Goal: Information Seeking & Learning: Check status

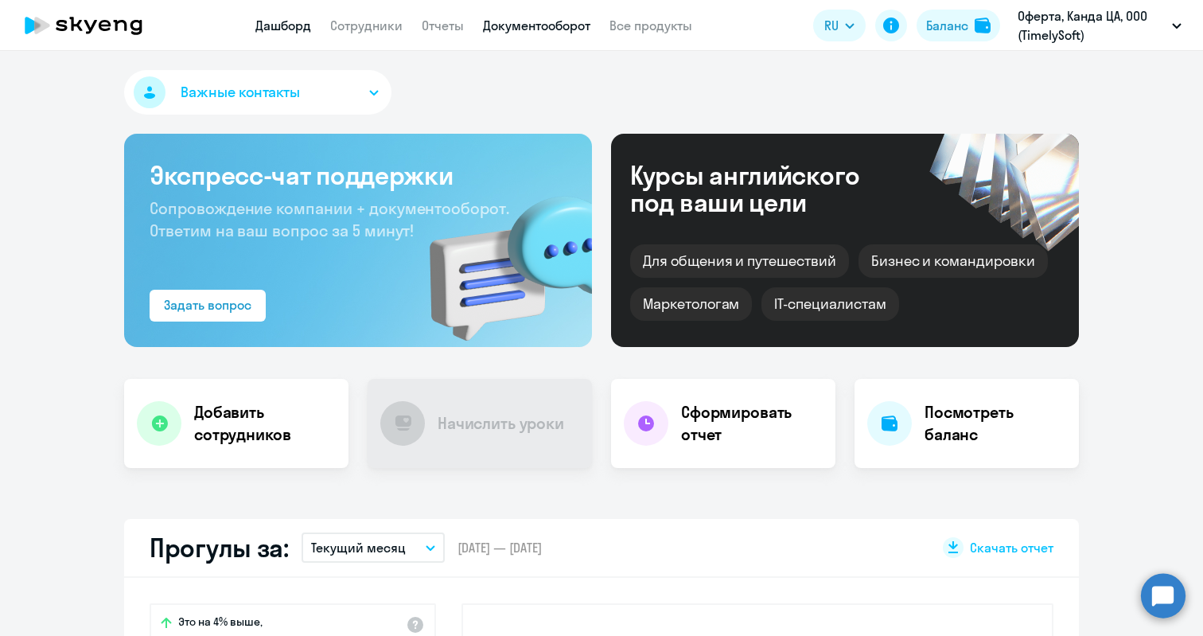
click at [527, 25] on link "Документооборот" at bounding box center [536, 25] width 107 height 16
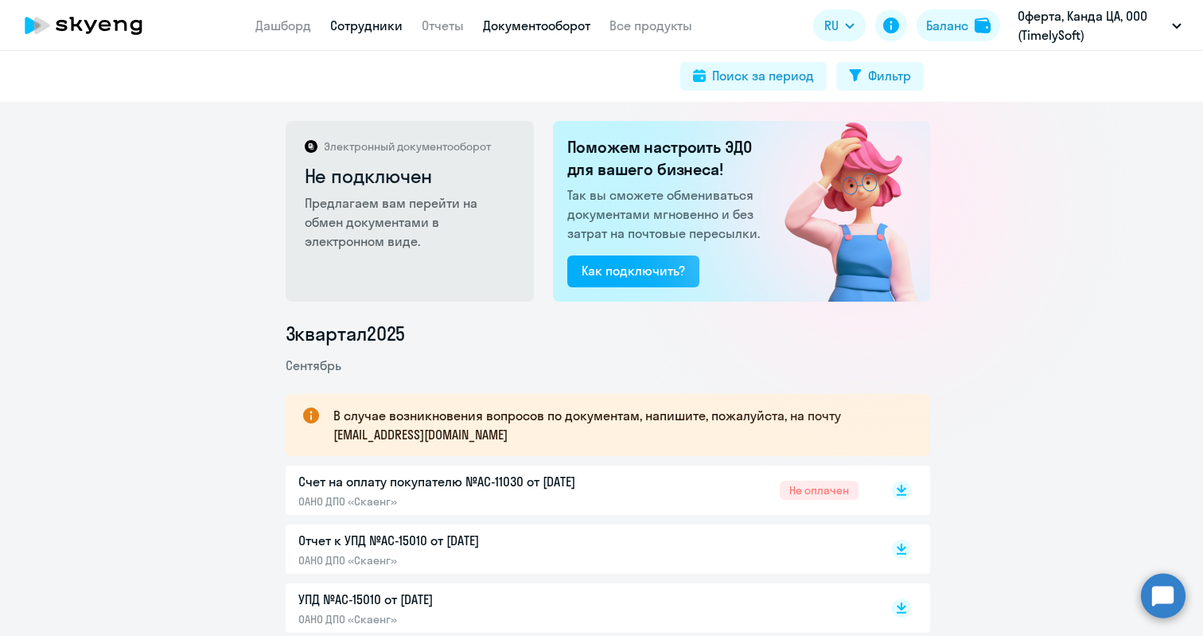
click at [352, 25] on link "Сотрудники" at bounding box center [366, 25] width 72 height 16
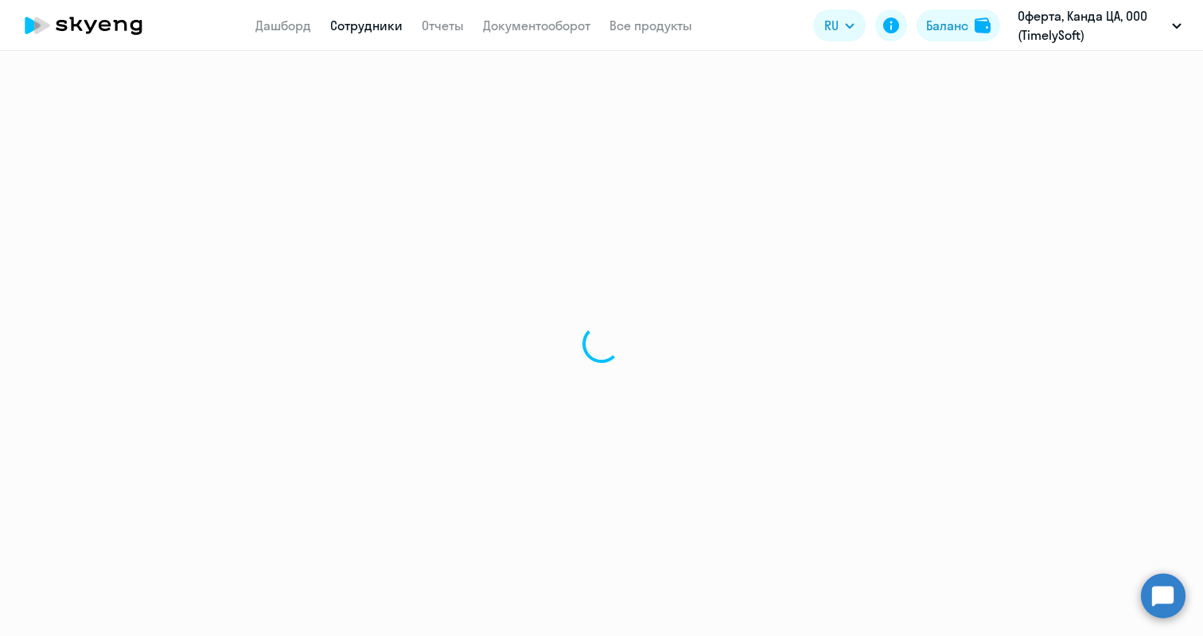
select select "30"
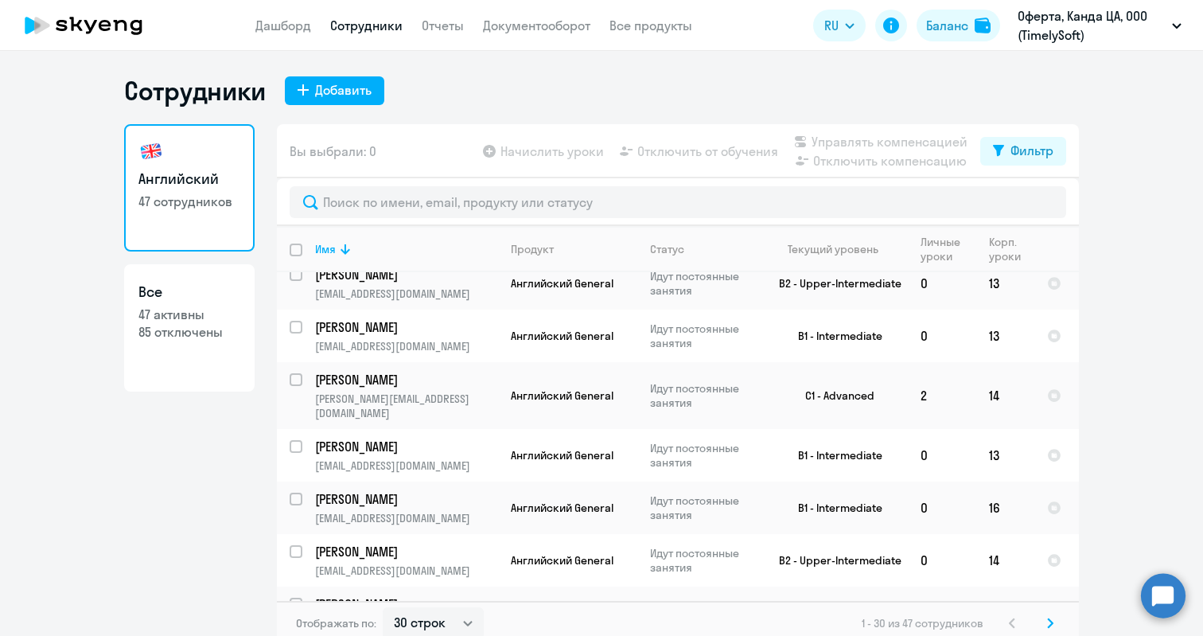
scroll to position [10, 0]
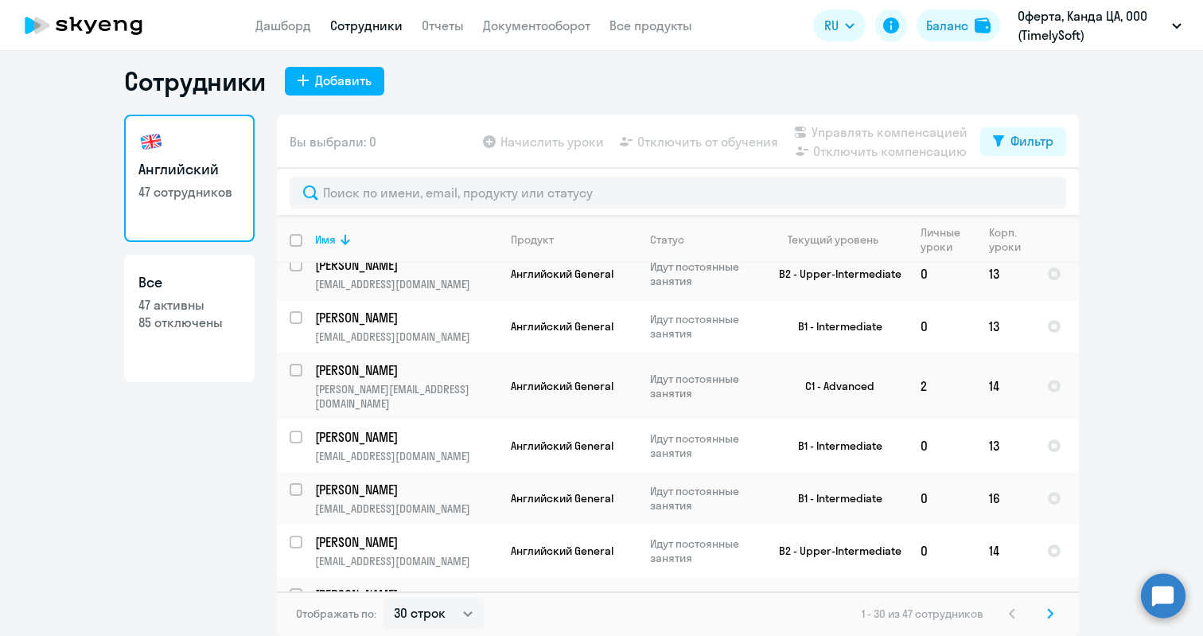
click at [1047, 613] on icon at bounding box center [1050, 613] width 6 height 11
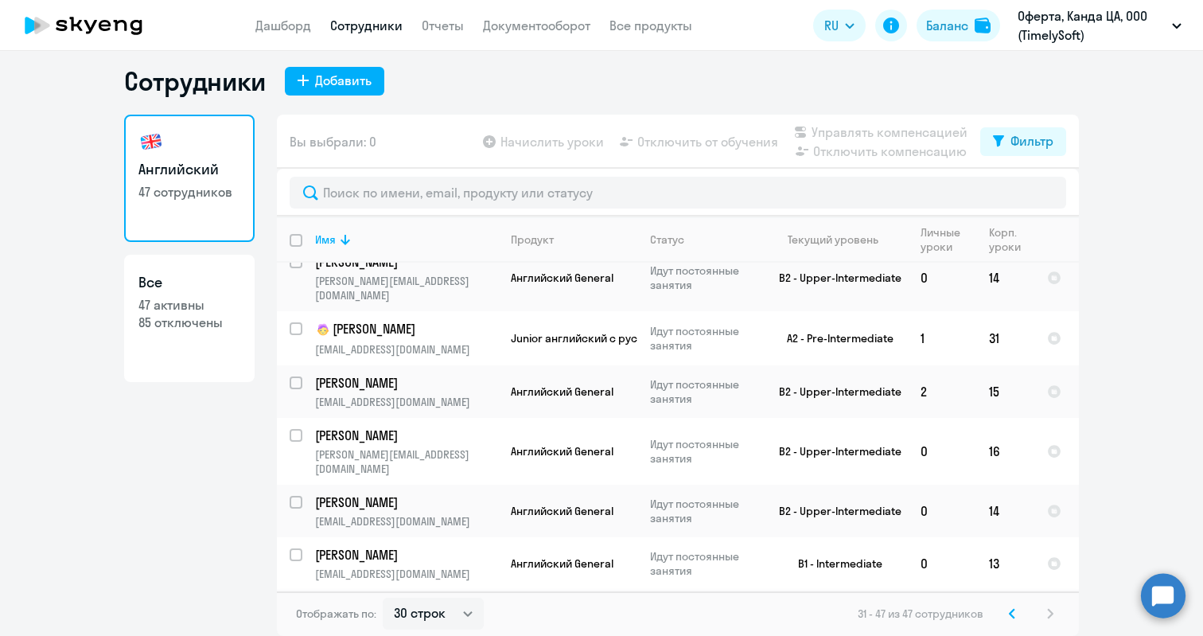
scroll to position [566, 0]
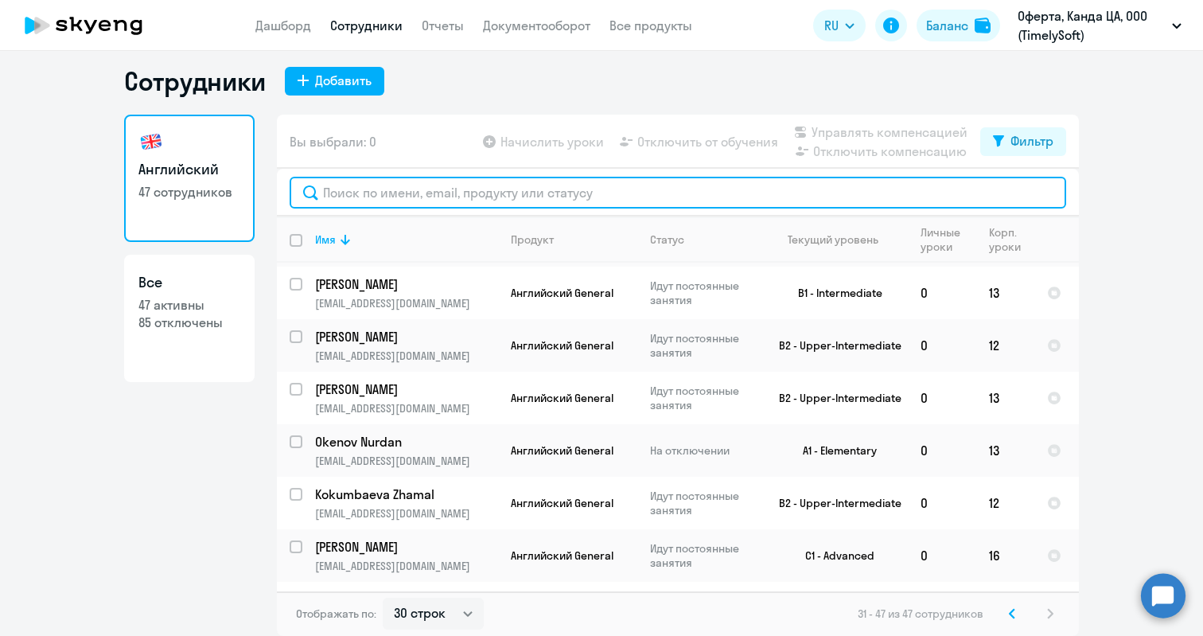
click at [375, 183] on input "text" at bounding box center [678, 193] width 776 height 32
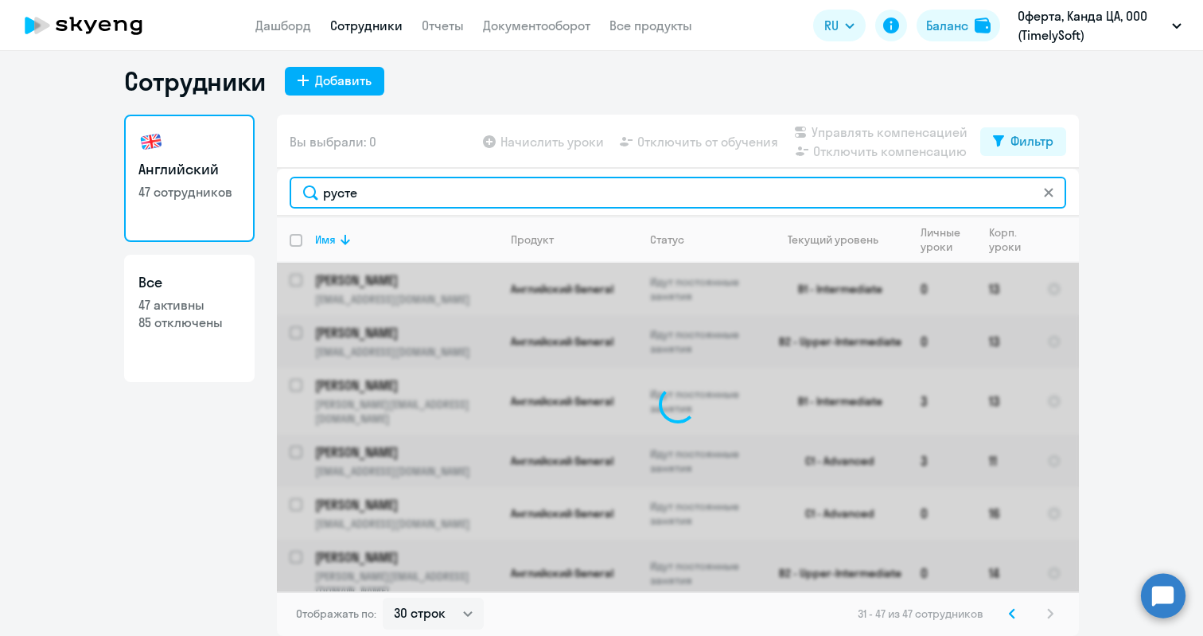
type input "[PERSON_NAME]"
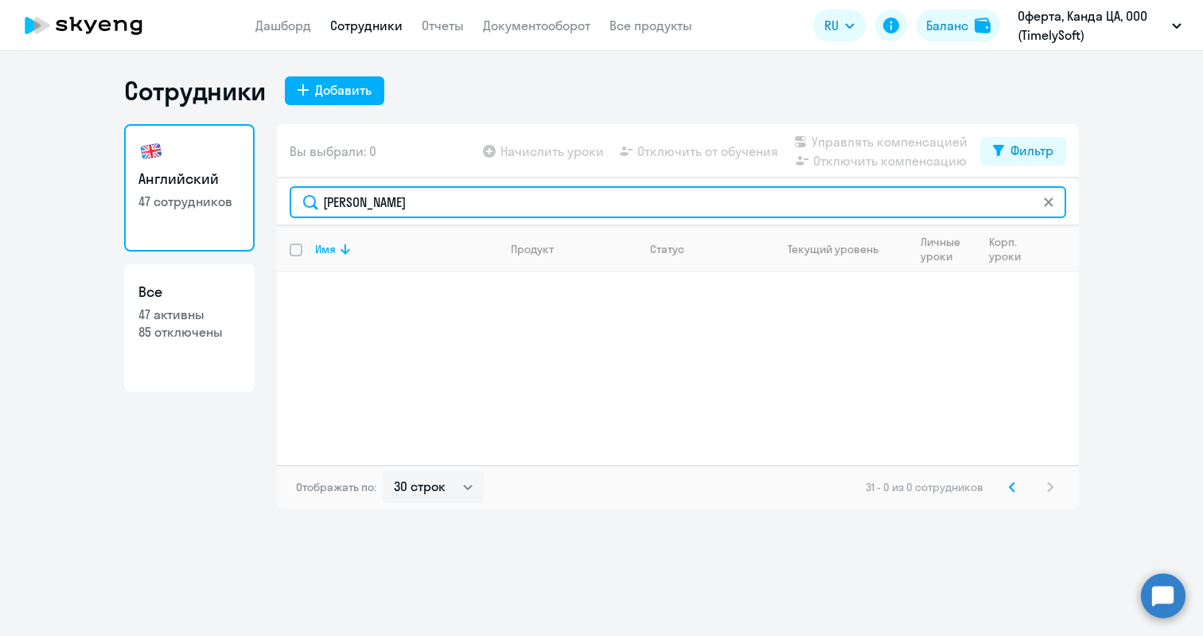
drag, startPoint x: 394, startPoint y: 202, endPoint x: 282, endPoint y: 190, distance: 112.0
click at [282, 190] on div "[PERSON_NAME]" at bounding box center [678, 202] width 802 height 48
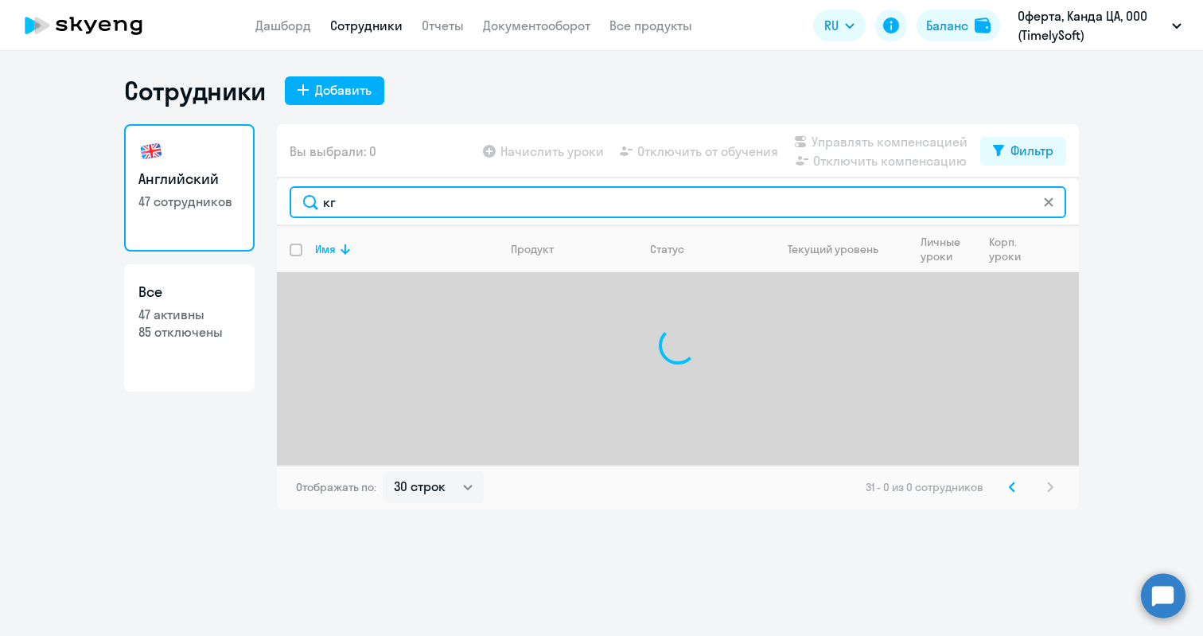
type input "к"
type input "r"
type input "u"
type input "у"
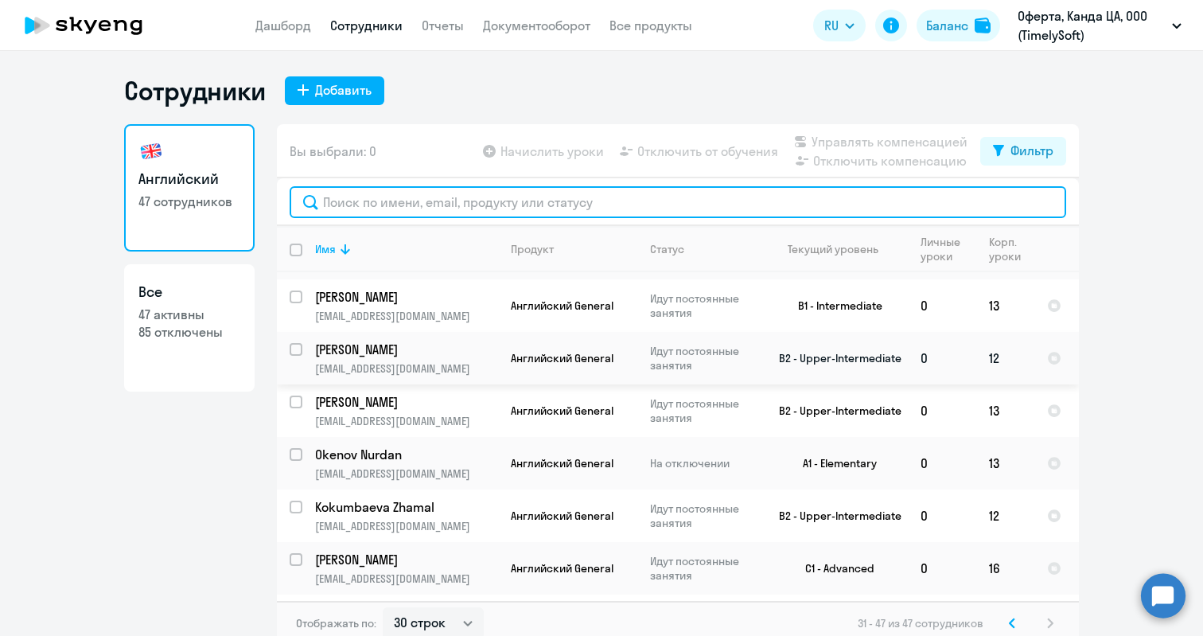
scroll to position [10, 0]
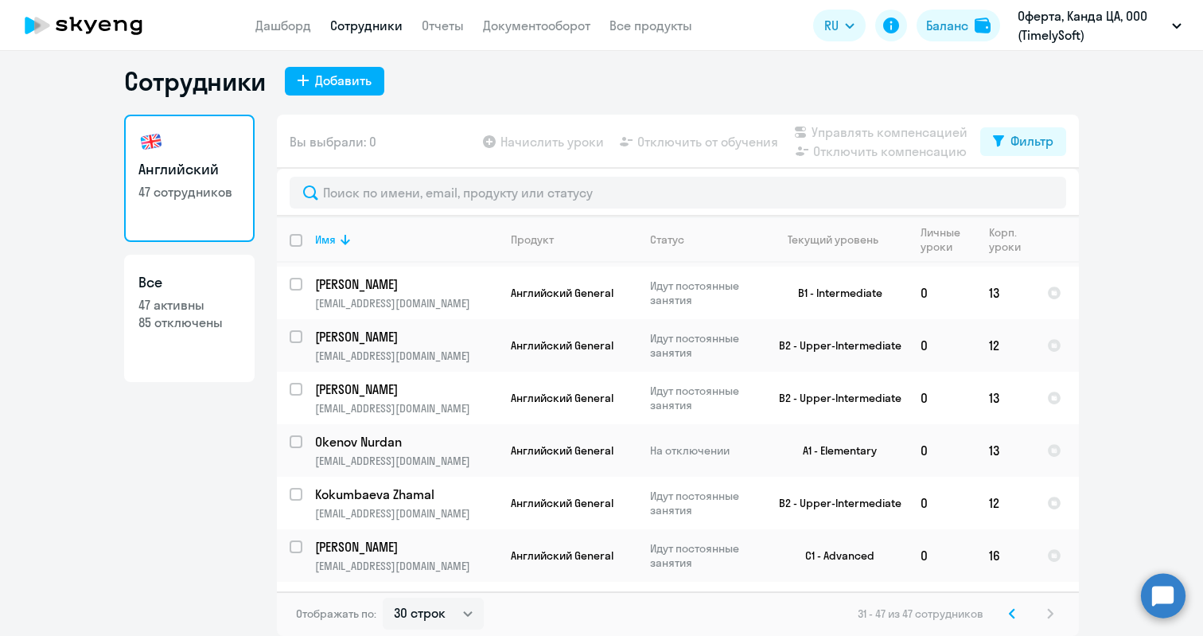
click at [1044, 613] on div "31 - 47 из 47 сотрудников" at bounding box center [958, 613] width 202 height 19
click at [1009, 613] on icon at bounding box center [1012, 613] width 6 height 11
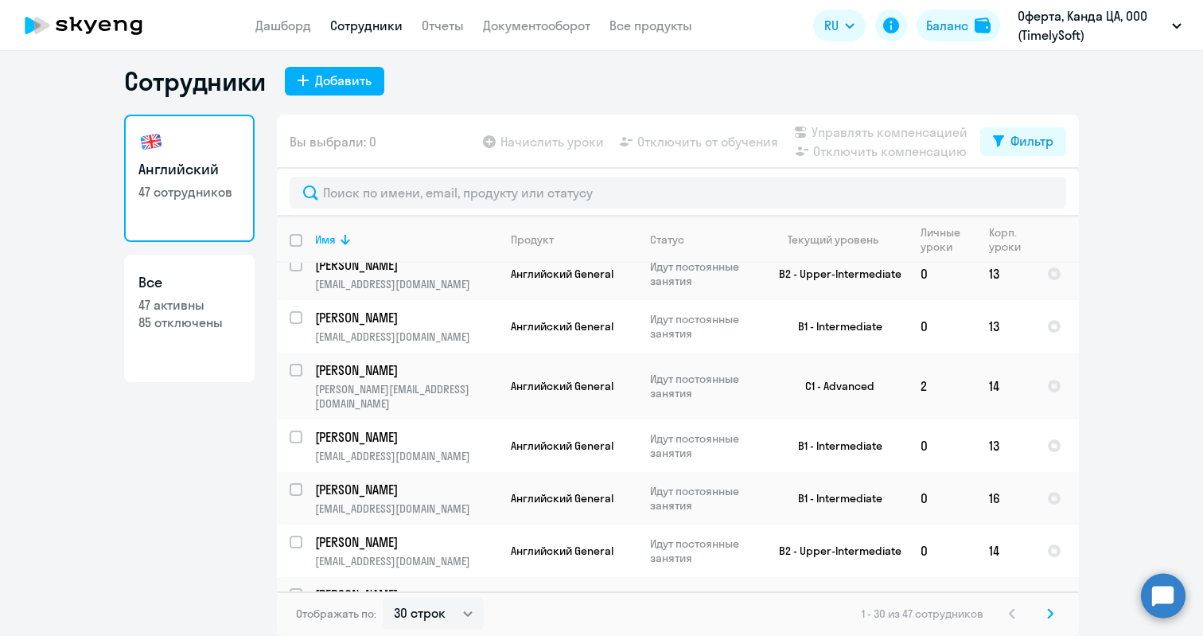
click at [1040, 609] on svg-icon at bounding box center [1049, 613] width 19 height 19
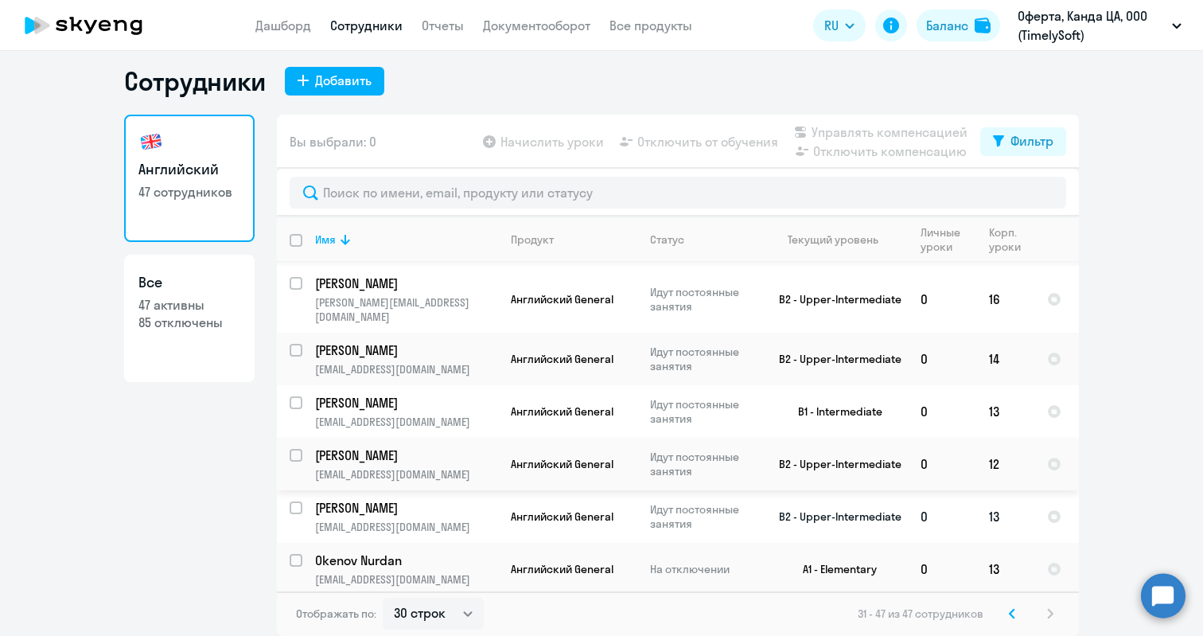
scroll to position [566, 0]
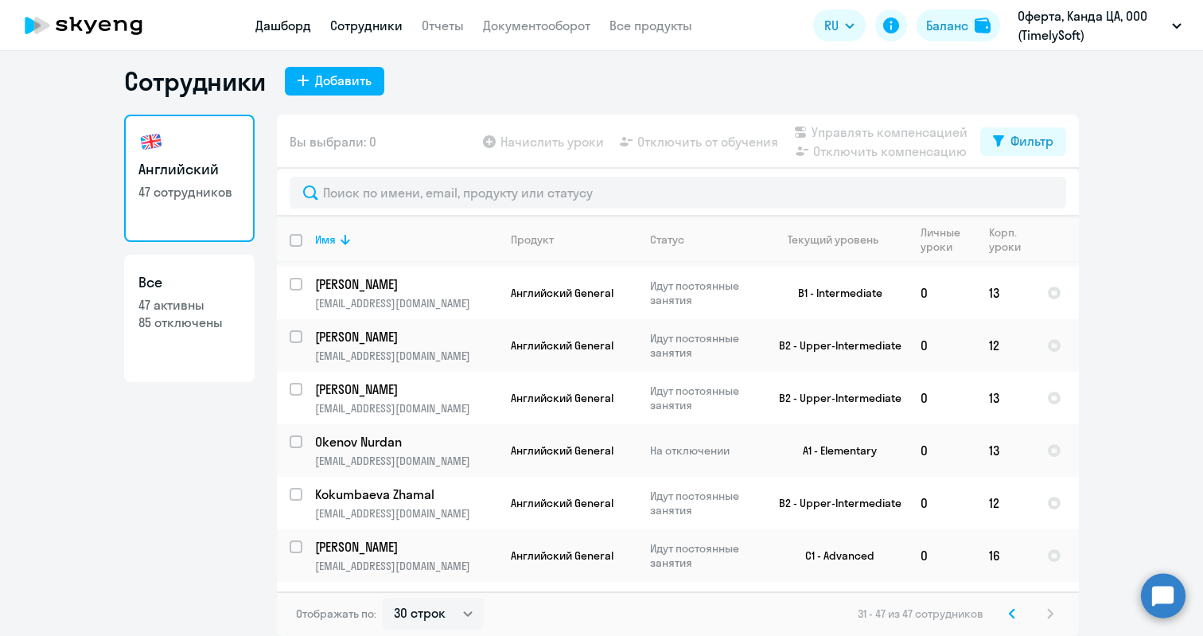
click at [274, 27] on link "Дашборд" at bounding box center [283, 25] width 56 height 16
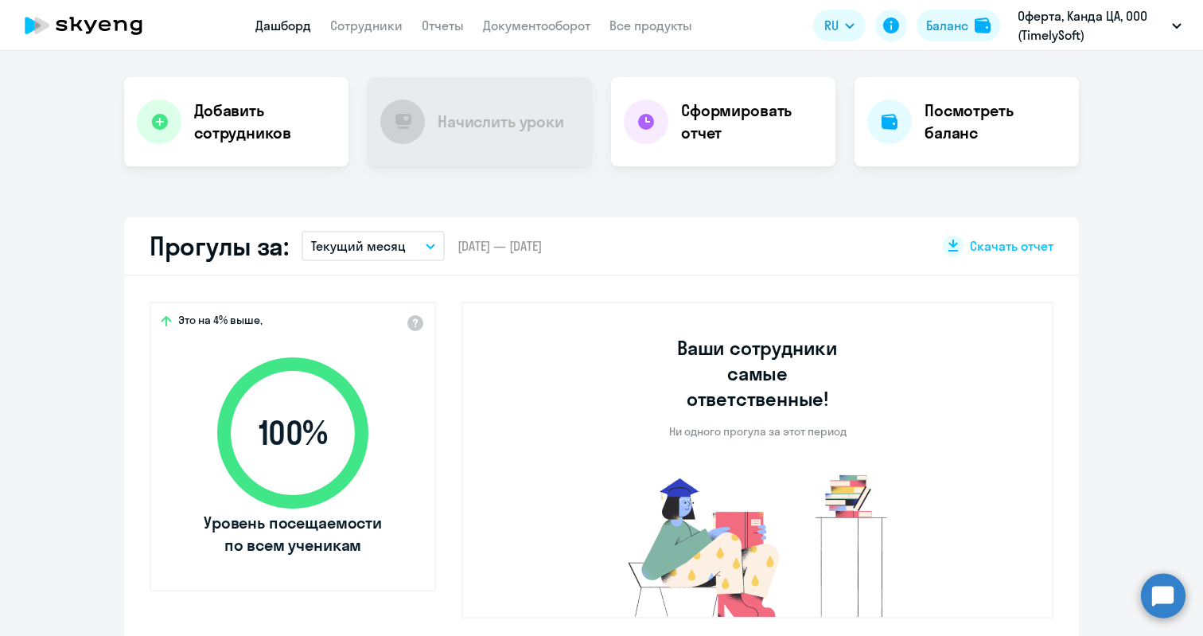
scroll to position [348, 0]
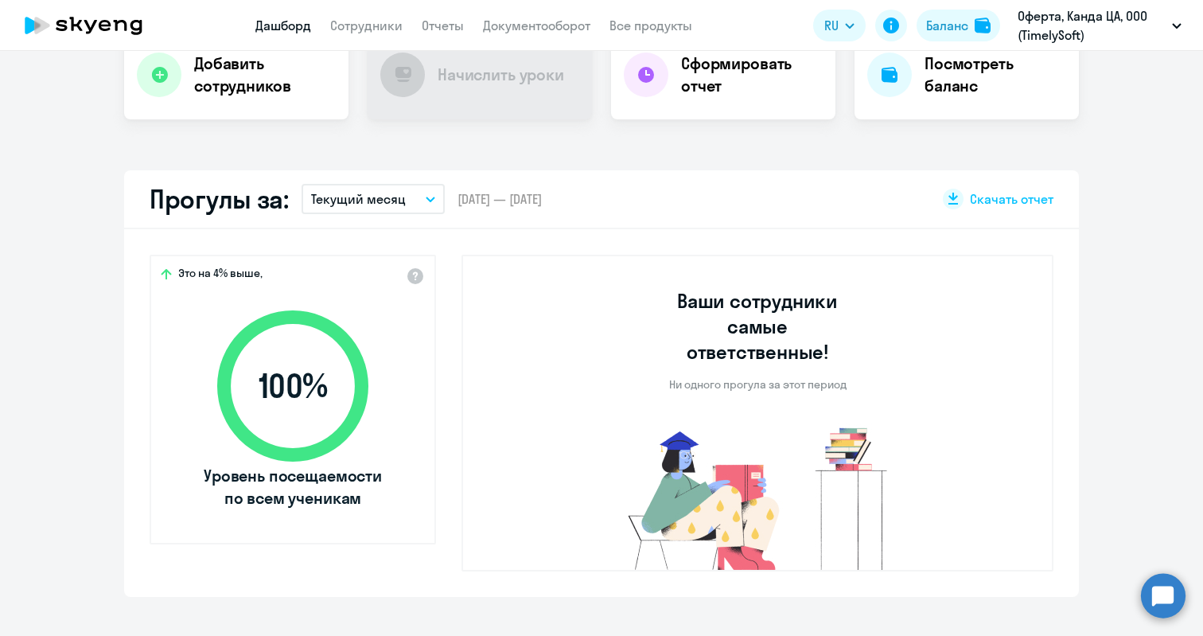
click at [426, 197] on icon "button" at bounding box center [430, 199] width 8 height 4
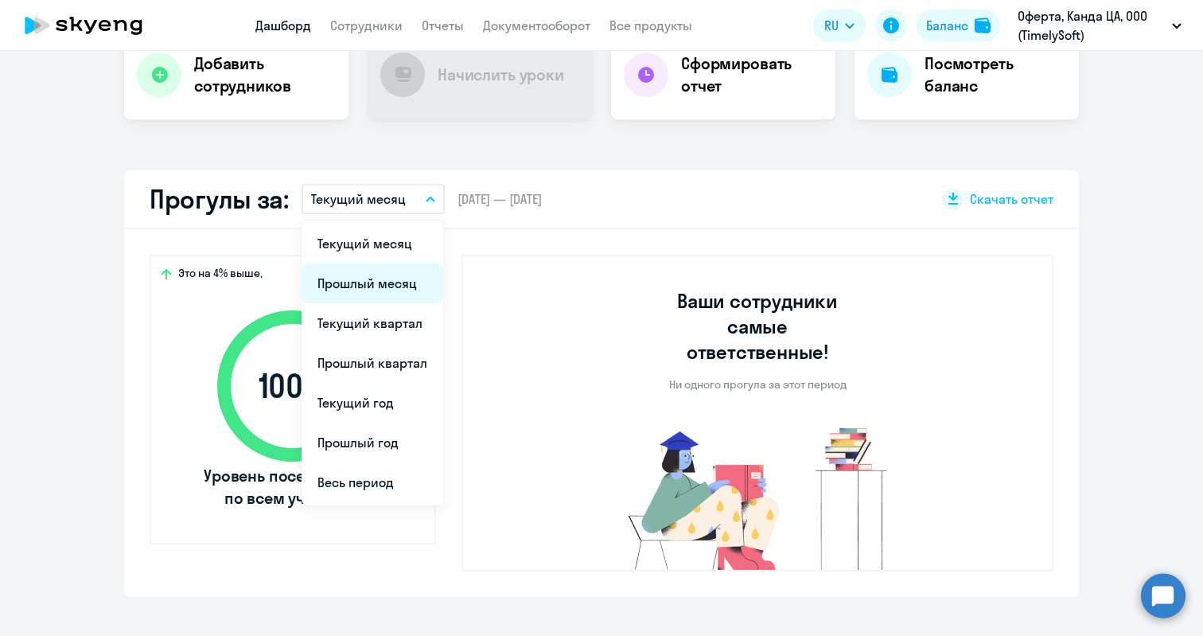
click at [368, 285] on li "Прошлый месяц" at bounding box center [372, 283] width 142 height 40
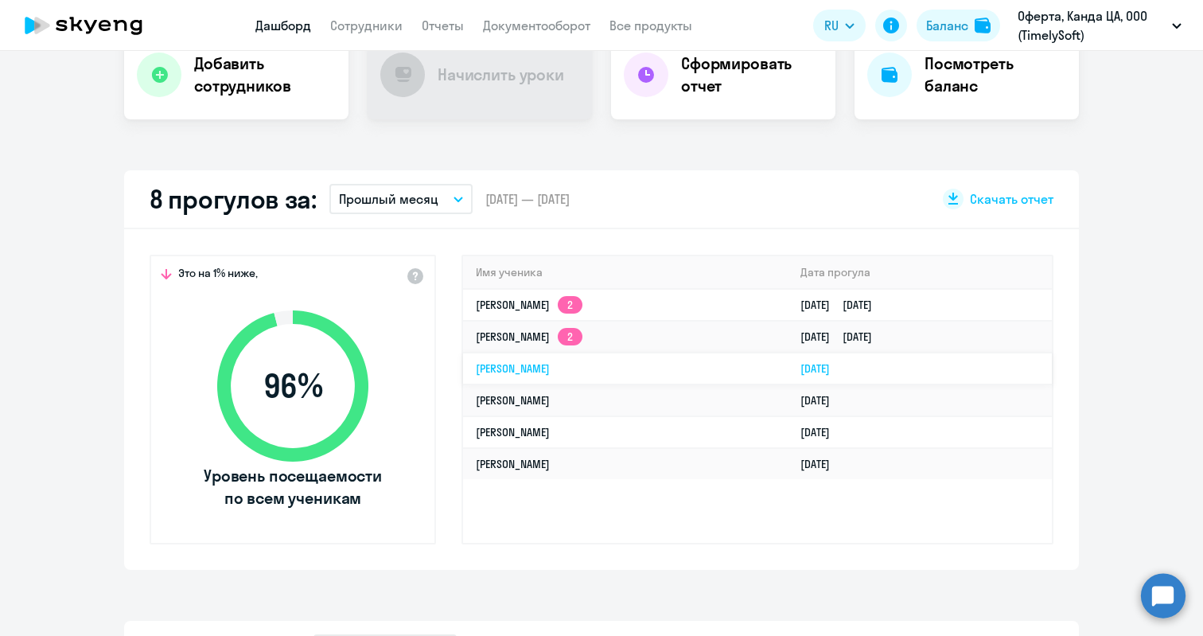
select select "30"
click at [457, 200] on button "Прошлый месяц" at bounding box center [400, 199] width 143 height 30
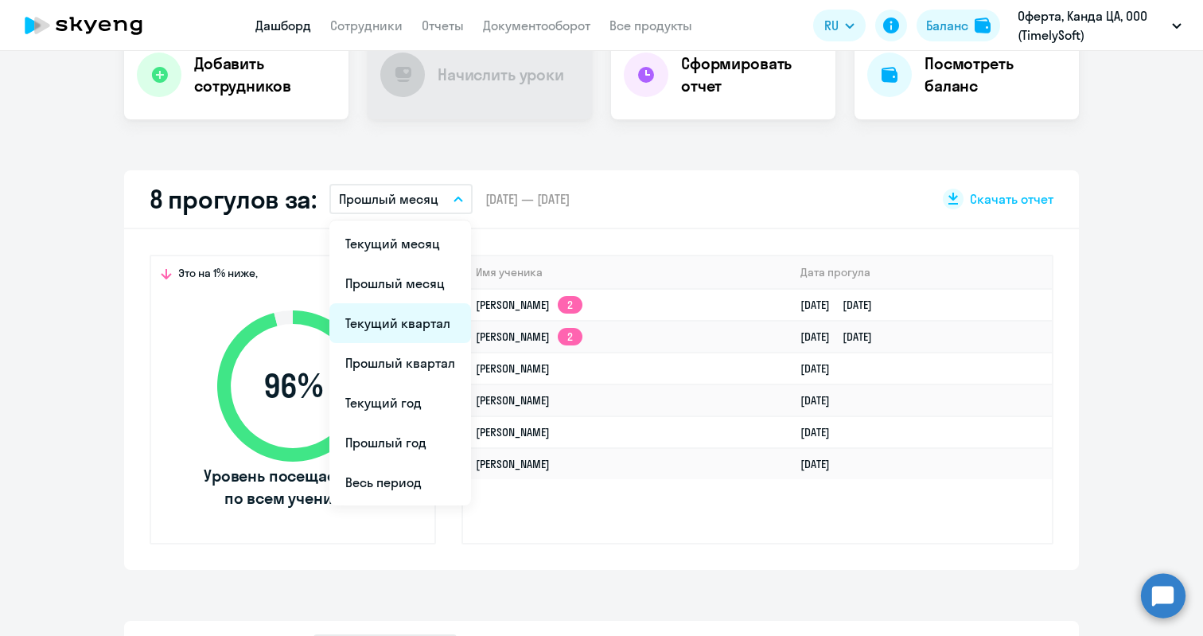
click at [408, 324] on li "Текущий квартал" at bounding box center [400, 323] width 142 height 40
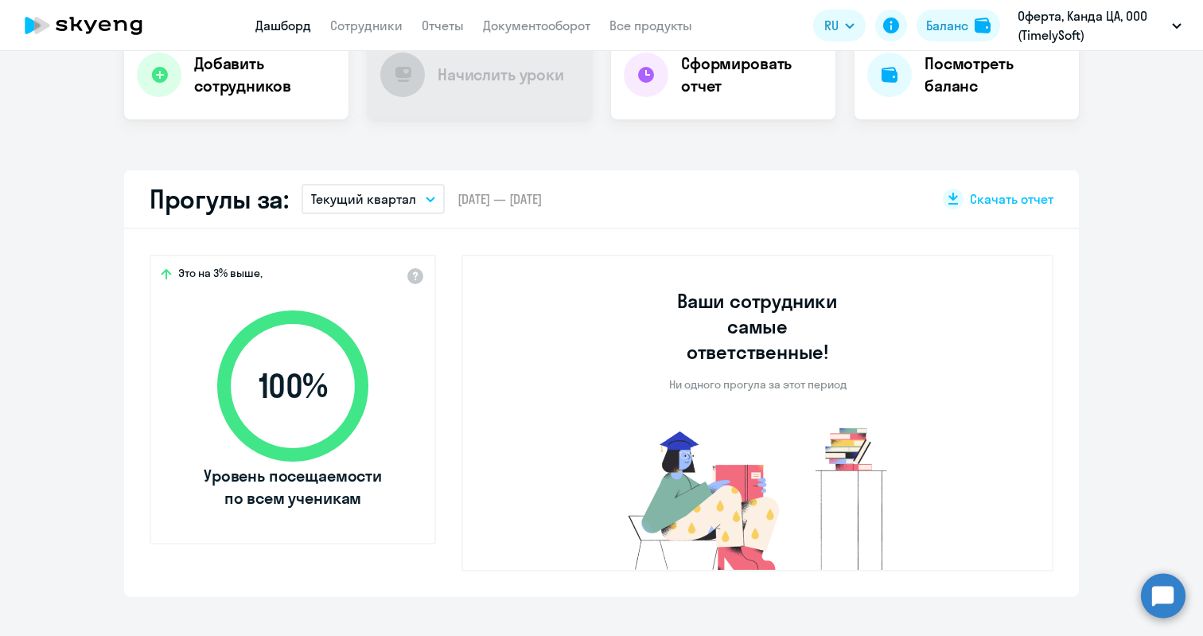
click at [426, 199] on icon "button" at bounding box center [431, 199] width 10 height 6
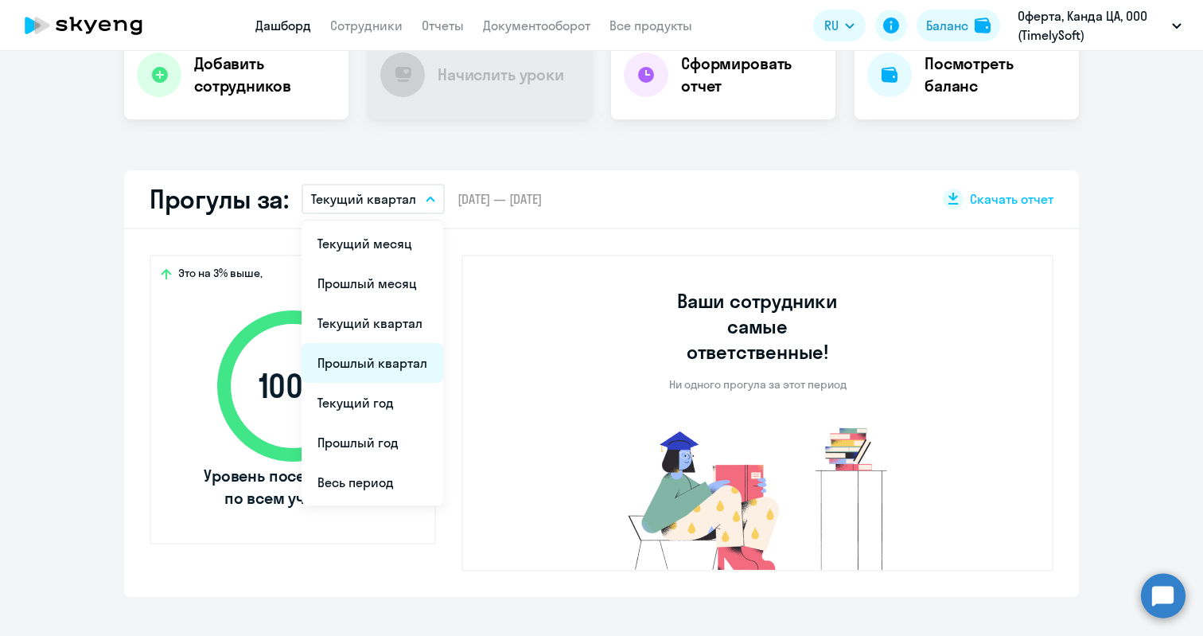
click at [401, 355] on li "Прошлый квартал" at bounding box center [372, 363] width 142 height 40
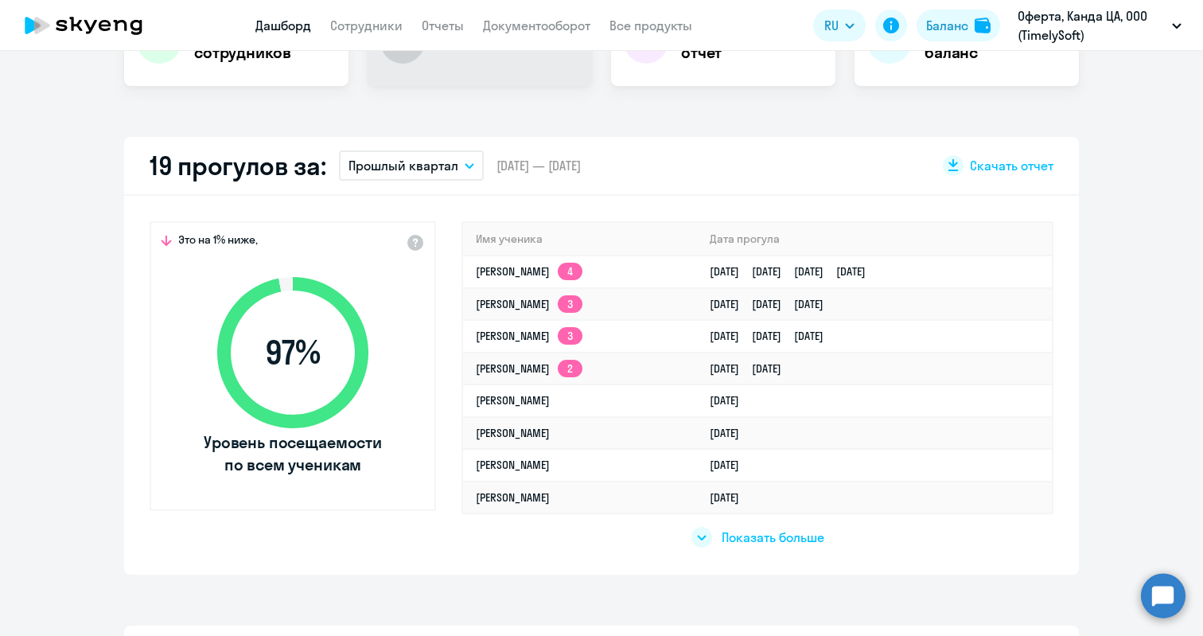
scroll to position [118, 0]
